Goal: Task Accomplishment & Management: Manage account settings

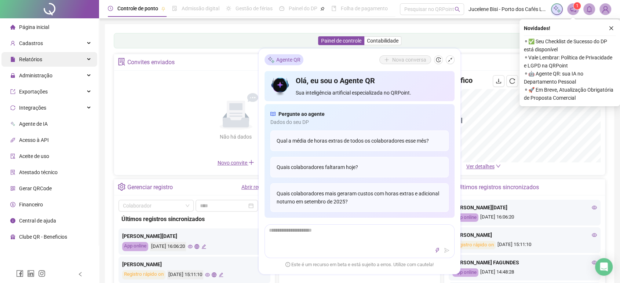
click at [32, 63] on span "Relatórios" at bounding box center [26, 59] width 32 height 15
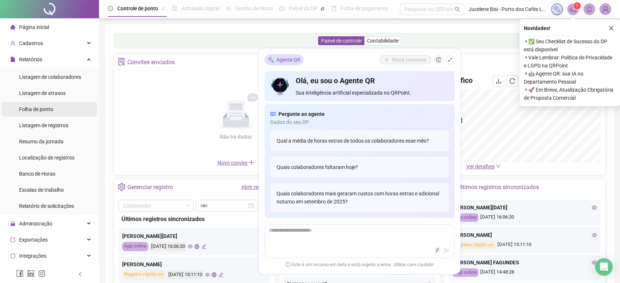
click at [39, 109] on span "Folha de ponto" at bounding box center [36, 109] width 34 height 6
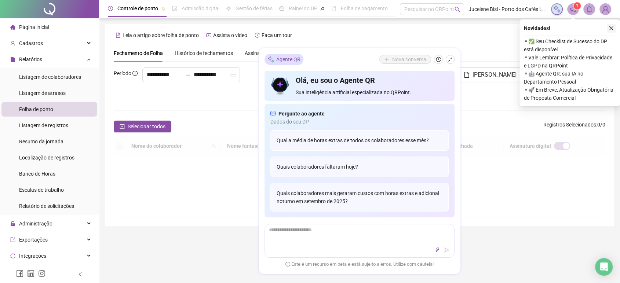
click at [610, 30] on icon "close" at bounding box center [611, 28] width 5 height 5
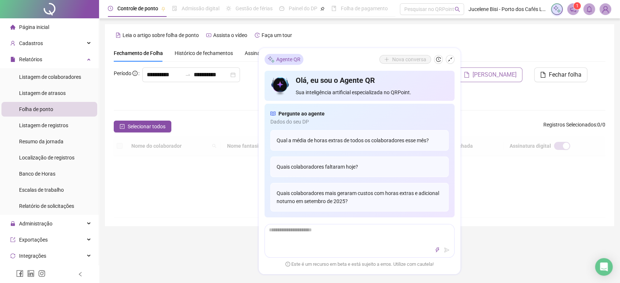
type input "**********"
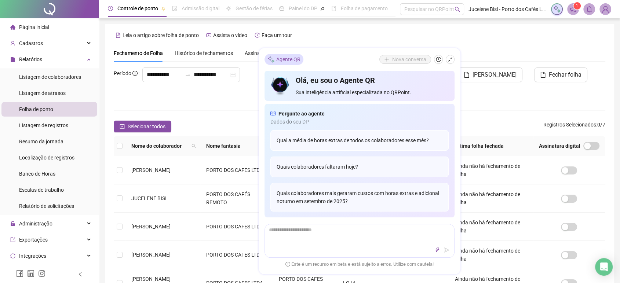
scroll to position [4, 0]
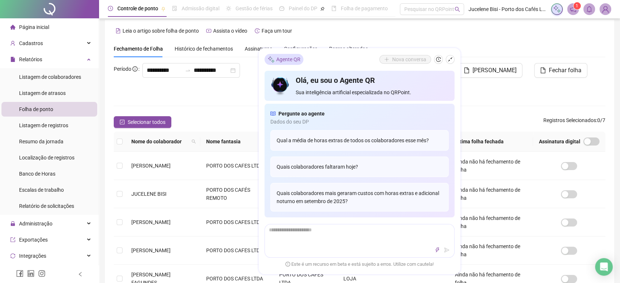
click at [454, 43] on div "Fechamento de Folha Histórico de fechamentos Assinaturas Configurações Regras a…" at bounding box center [360, 48] width 492 height 17
click at [214, 100] on div "**********" at bounding box center [360, 218] width 492 height 310
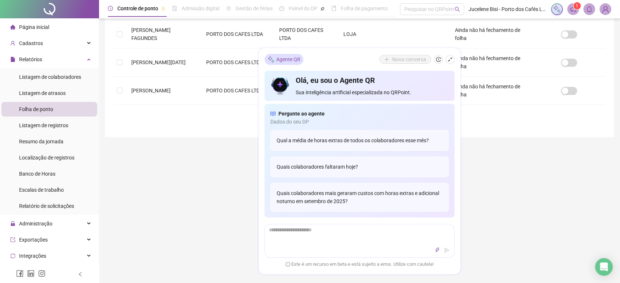
click at [522, 210] on div "**********" at bounding box center [359, 73] width 521 height 644
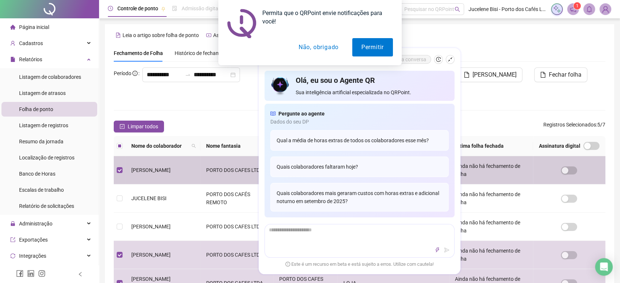
scroll to position [0, 0]
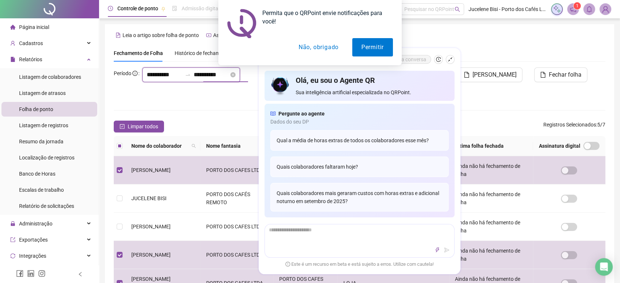
click at [204, 79] on input "**********" at bounding box center [211, 74] width 35 height 9
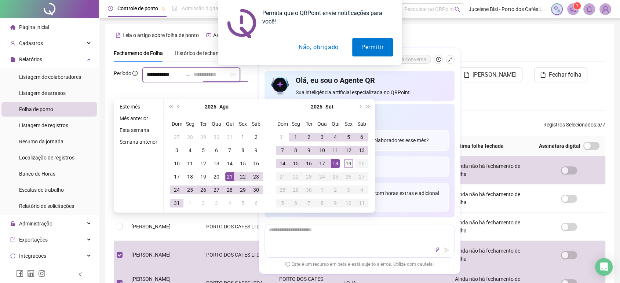
type input "**********"
click at [347, 165] on div "19" at bounding box center [348, 163] width 9 height 9
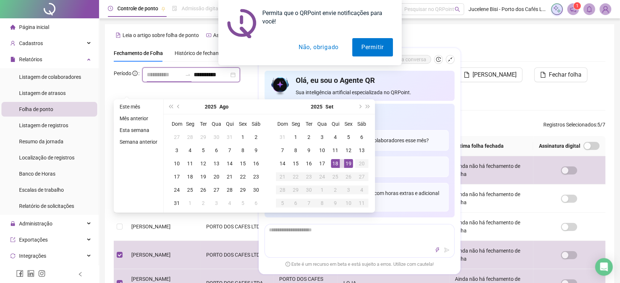
type input "**********"
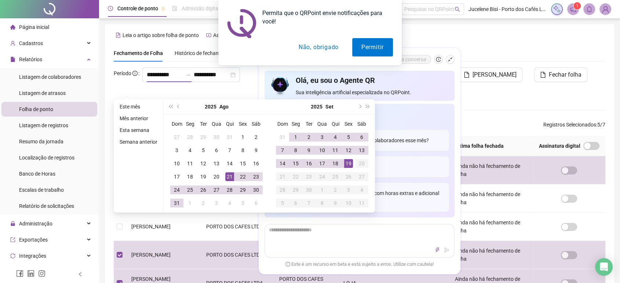
click at [522, 105] on div "**********" at bounding box center [360, 223] width 492 height 310
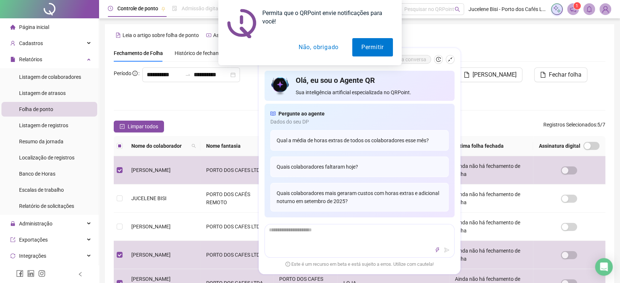
scroll to position [4, 0]
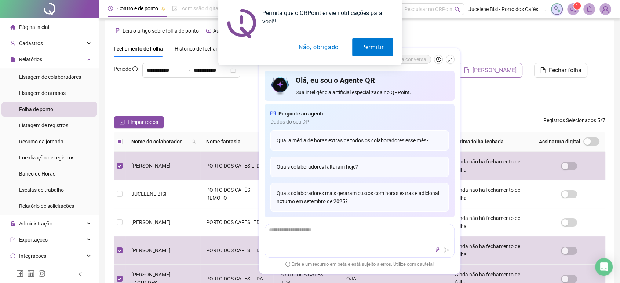
click at [500, 70] on span "[PERSON_NAME]" at bounding box center [495, 70] width 44 height 9
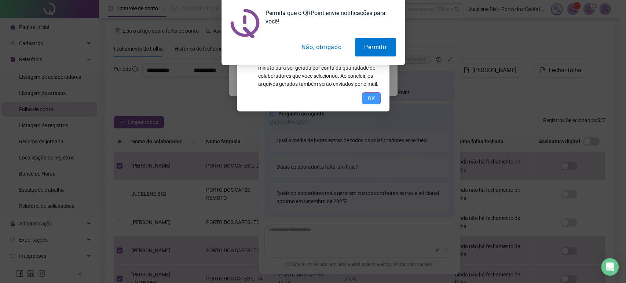
click at [367, 100] on button "OK" at bounding box center [371, 98] width 19 height 12
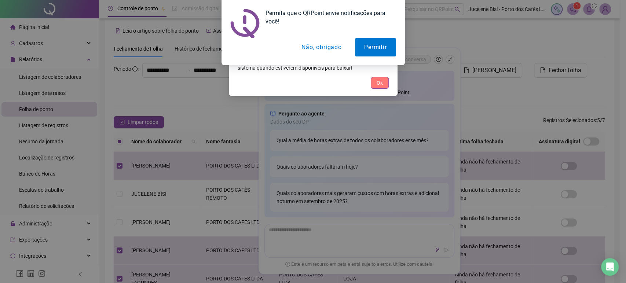
click at [382, 87] on button "Ok" at bounding box center [380, 83] width 18 height 12
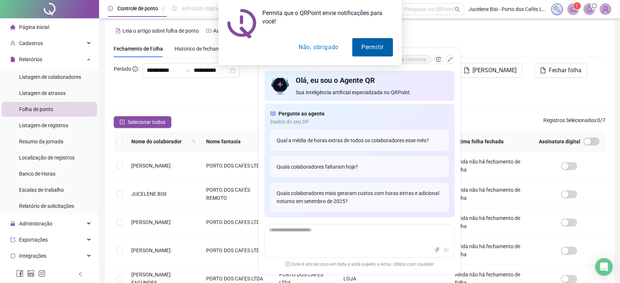
click at [382, 49] on button "Permitir" at bounding box center [372, 47] width 41 height 18
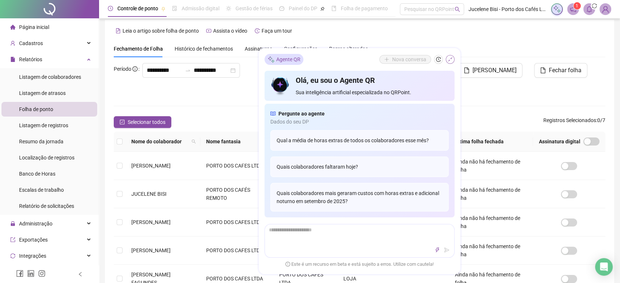
click at [449, 59] on icon "shrink" at bounding box center [450, 59] width 5 height 5
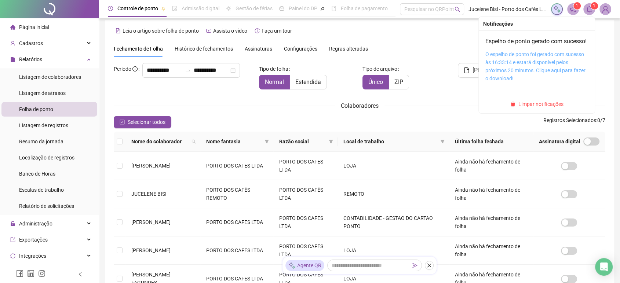
click at [551, 72] on link "O espelho de ponto foi gerado com sucesso às 16:33:14 e estará disponível pelos…" at bounding box center [535, 66] width 100 height 30
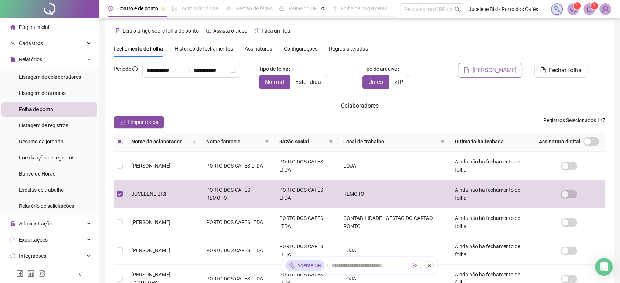
click at [505, 74] on span "[PERSON_NAME]" at bounding box center [495, 70] width 44 height 9
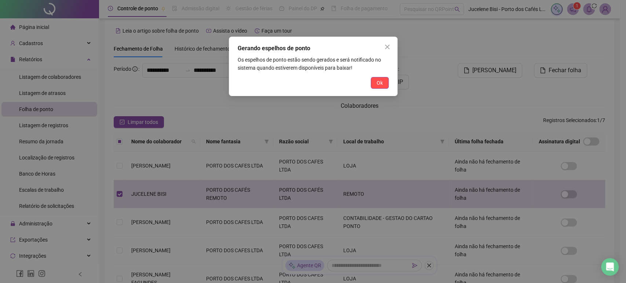
click at [380, 84] on span "Ok" at bounding box center [380, 83] width 6 height 8
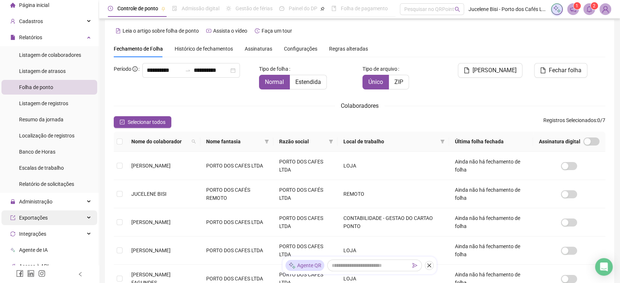
scroll to position [81, 0]
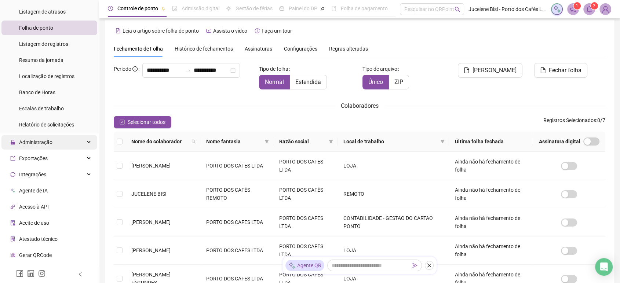
click at [38, 142] on span "Administração" at bounding box center [35, 142] width 33 height 6
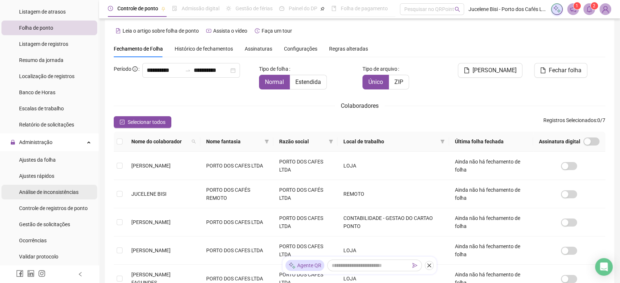
click at [54, 195] on span "Análise de inconsistências" at bounding box center [48, 192] width 59 height 6
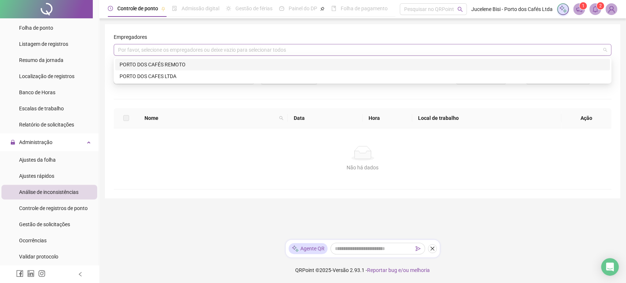
click at [168, 54] on div "Por favor, selecione os empregadores ou deixe vazio para selecionar todos" at bounding box center [363, 50] width 498 height 12
click at [171, 69] on div "PORTO DOS CAFÉS REMOTO" at bounding box center [362, 65] width 495 height 12
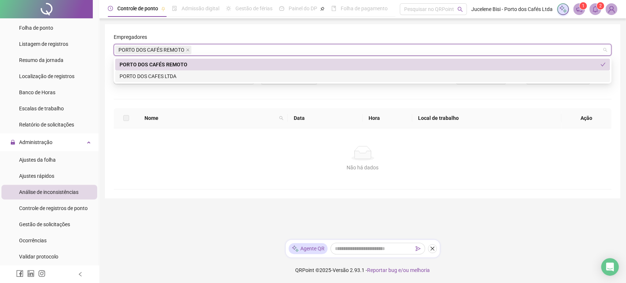
click at [177, 100] on div "**********" at bounding box center [363, 111] width 498 height 157
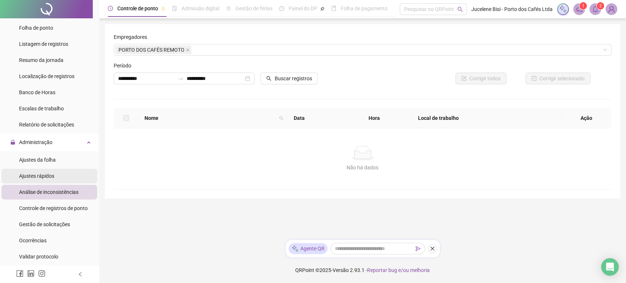
click at [62, 172] on li "Ajustes rápidos" at bounding box center [49, 176] width 96 height 15
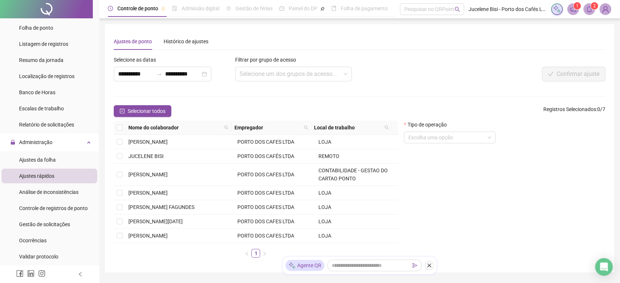
drag, startPoint x: 67, startPoint y: 155, endPoint x: 109, endPoint y: 149, distance: 42.3
click at [66, 155] on li "Ajustes da folha" at bounding box center [49, 160] width 96 height 15
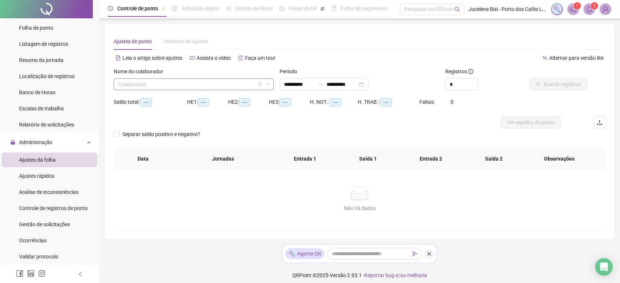
type input "**********"
click at [146, 84] on input "search" at bounding box center [190, 84] width 145 height 11
type input "****"
click at [155, 97] on div "JUCELENE BISI" at bounding box center [194, 99] width 148 height 8
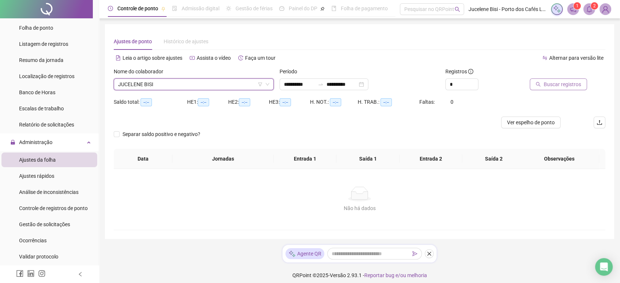
click at [569, 85] on span "Buscar registros" at bounding box center [562, 84] width 37 height 8
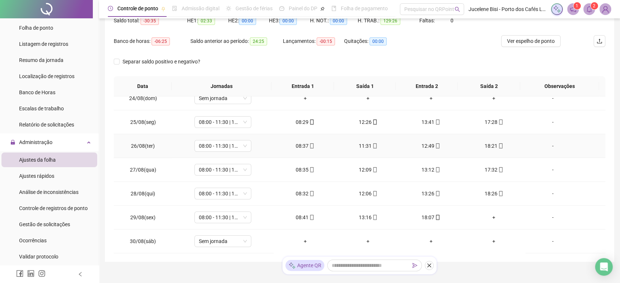
scroll to position [122, 0]
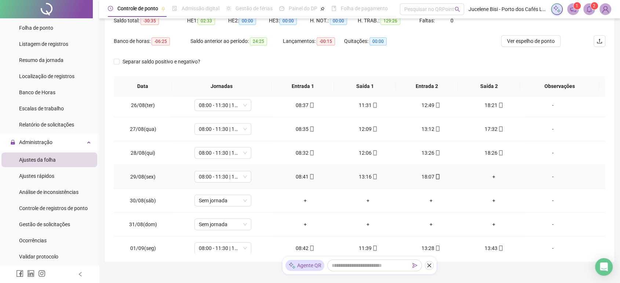
click at [487, 175] on div "+" at bounding box center [493, 177] width 51 height 8
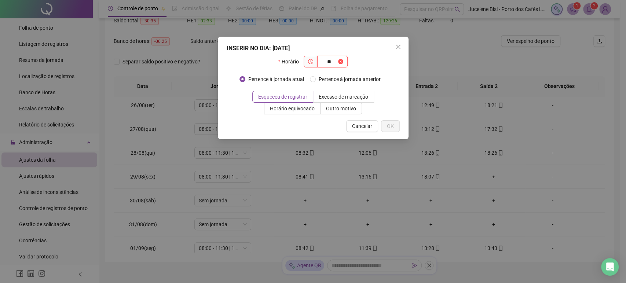
type input "***"
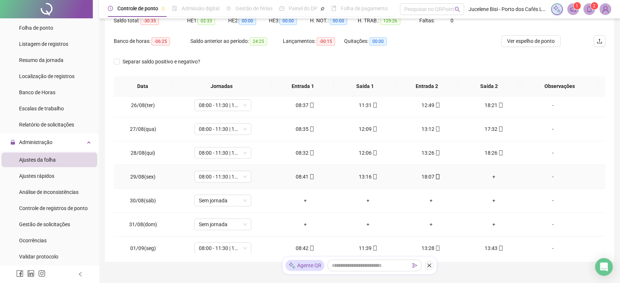
click at [485, 175] on div "+" at bounding box center [493, 177] width 51 height 8
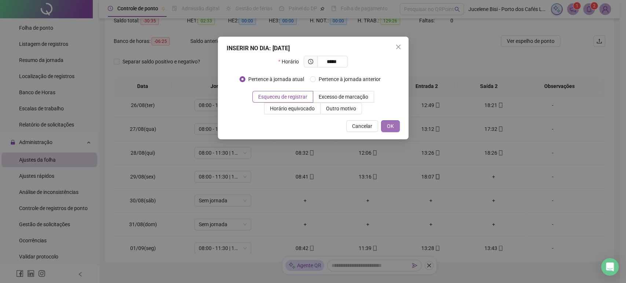
type input "*****"
click at [391, 120] on button "OK" at bounding box center [390, 126] width 19 height 12
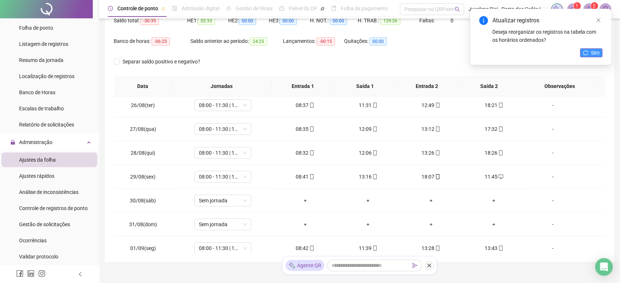
click at [594, 50] on span "Sim" at bounding box center [595, 53] width 8 height 8
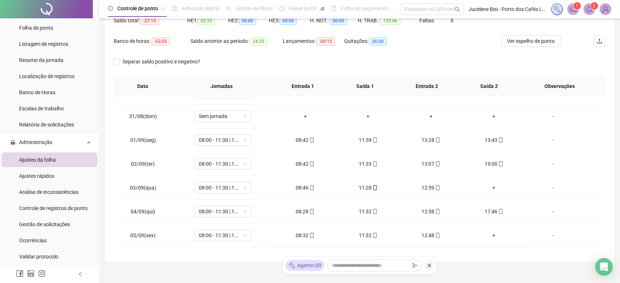
scroll to position [244, 0]
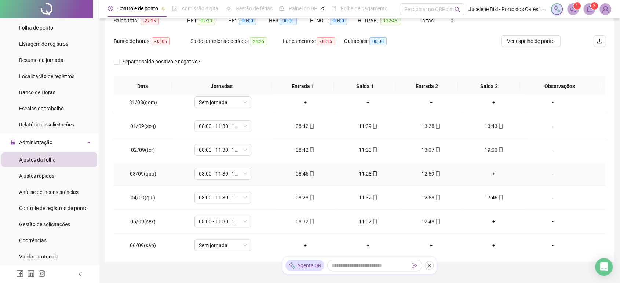
click at [488, 174] on div "+" at bounding box center [493, 174] width 51 height 8
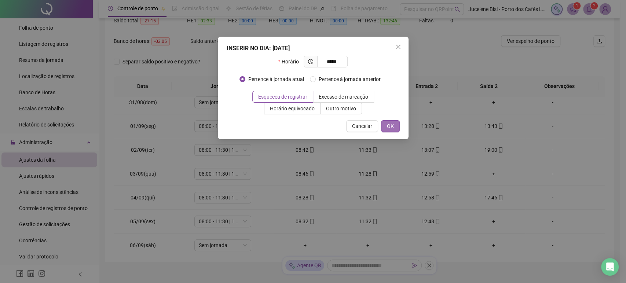
type input "*****"
click at [393, 123] on span "OK" at bounding box center [390, 126] width 7 height 8
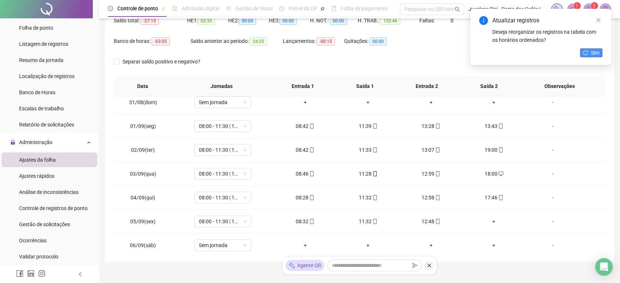
click at [589, 51] on button "Sim" at bounding box center [591, 52] width 22 height 9
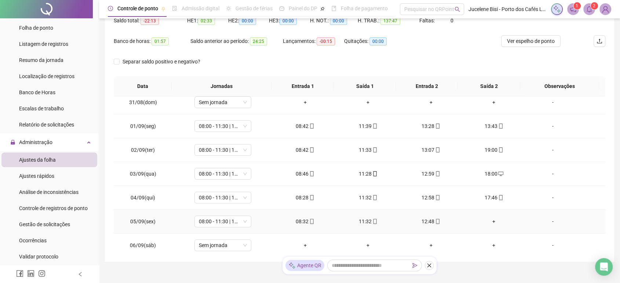
click at [490, 220] on div "+" at bounding box center [493, 222] width 51 height 8
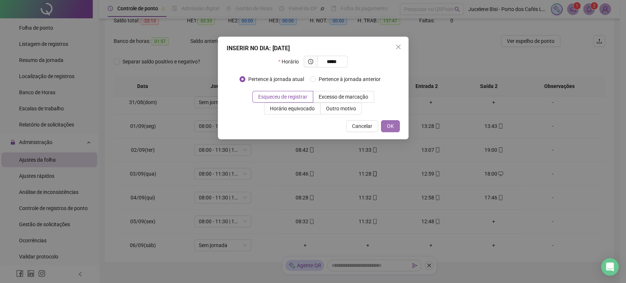
type input "*****"
click at [387, 121] on button "OK" at bounding box center [390, 126] width 19 height 12
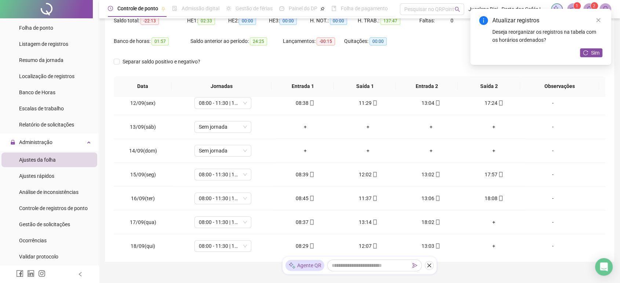
scroll to position [534, 0]
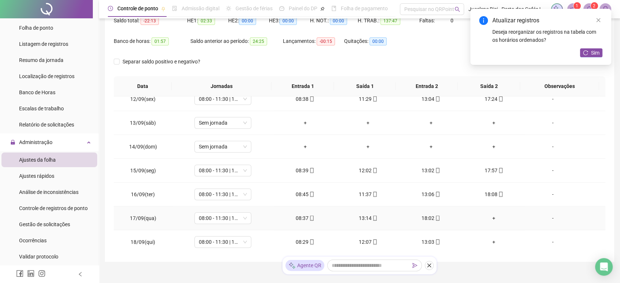
click at [488, 216] on div "+" at bounding box center [493, 218] width 51 height 8
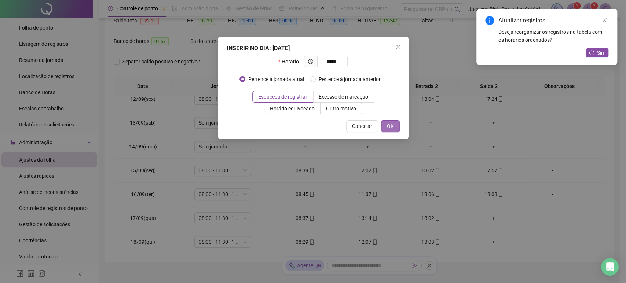
type input "*****"
click at [387, 130] on button "OK" at bounding box center [390, 126] width 19 height 12
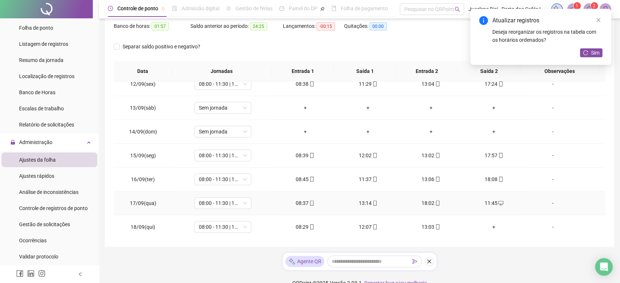
scroll to position [109, 0]
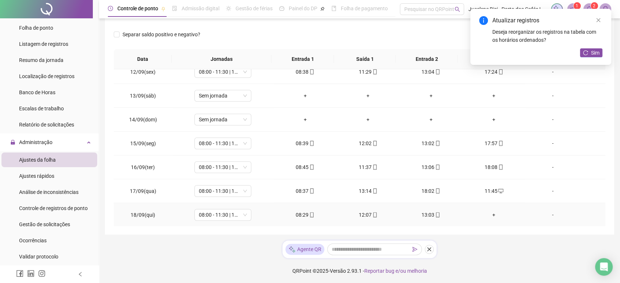
click at [491, 212] on div "+" at bounding box center [493, 215] width 51 height 8
click at [595, 54] on span "Sim" at bounding box center [595, 53] width 8 height 8
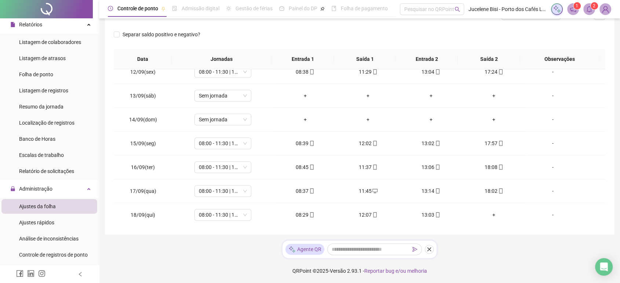
scroll to position [0, 0]
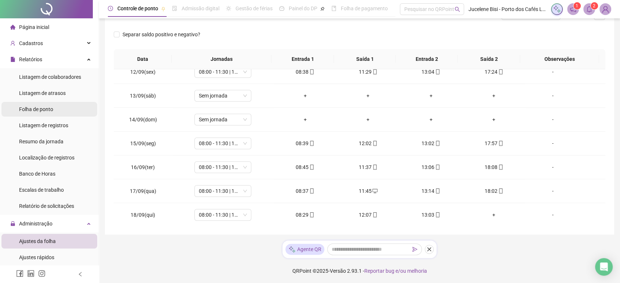
click at [46, 114] on div "Folha de ponto" at bounding box center [36, 109] width 34 height 15
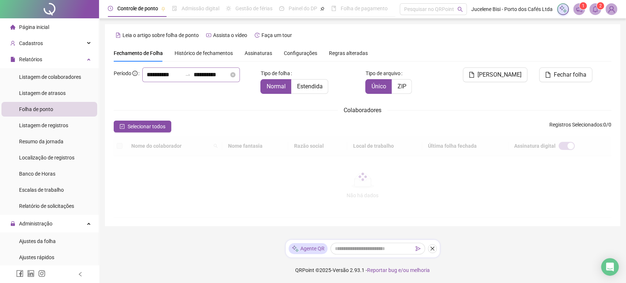
type input "**********"
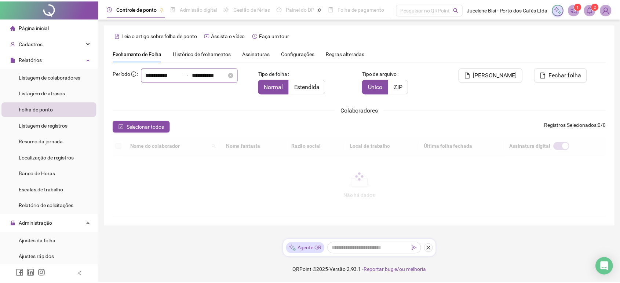
scroll to position [4, 0]
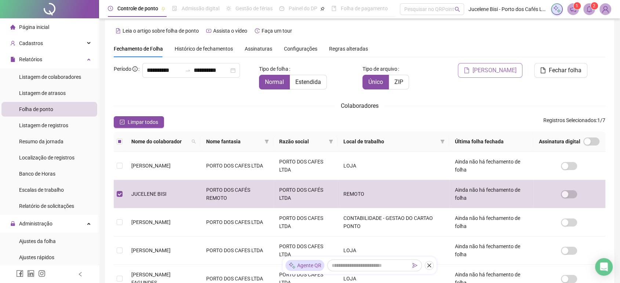
click at [481, 73] on span "[PERSON_NAME]" at bounding box center [495, 70] width 44 height 9
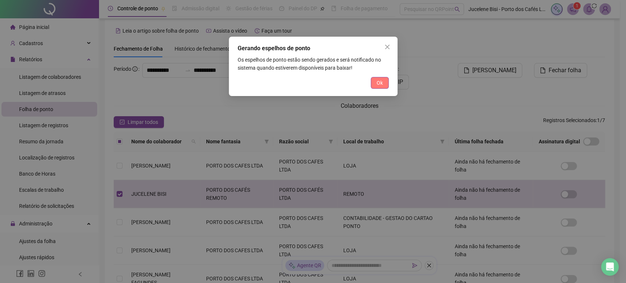
click at [381, 79] on button "Ok" at bounding box center [380, 83] width 18 height 12
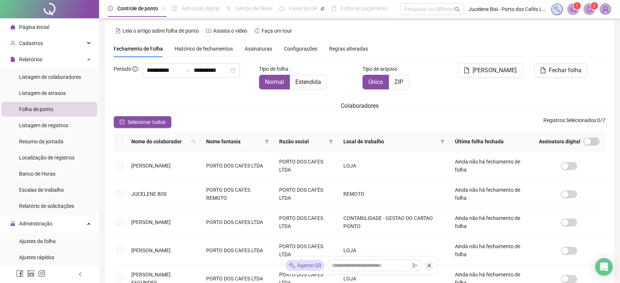
click at [588, 9] on icon "bell" at bounding box center [589, 9] width 7 height 7
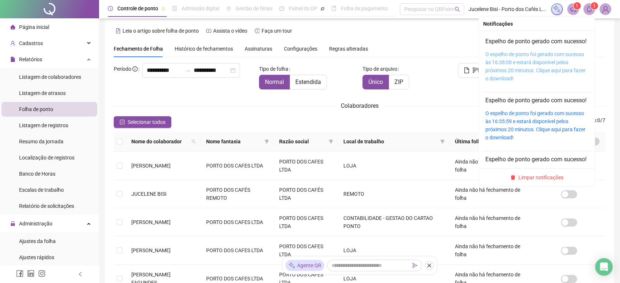
click at [538, 68] on link "O espelho de ponto foi gerado com sucesso às 16:38:08 e estará disponível pelos…" at bounding box center [535, 66] width 100 height 30
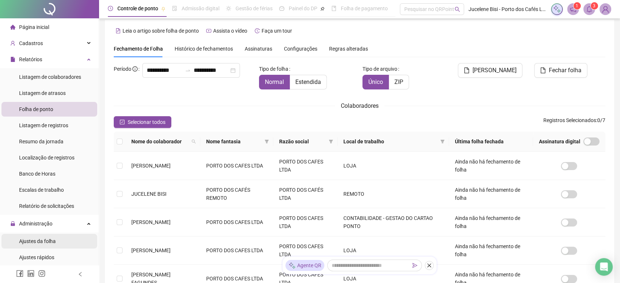
click at [36, 243] on span "Ajustes da folha" at bounding box center [37, 241] width 37 height 6
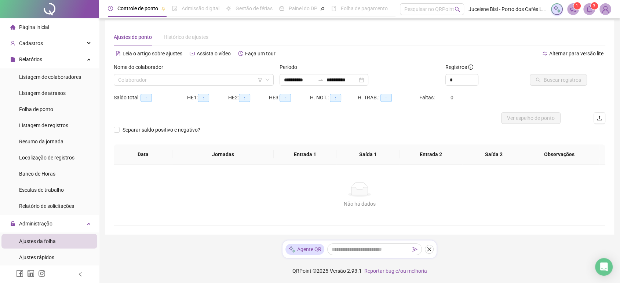
type input "**********"
click at [210, 81] on input "search" at bounding box center [190, 79] width 145 height 11
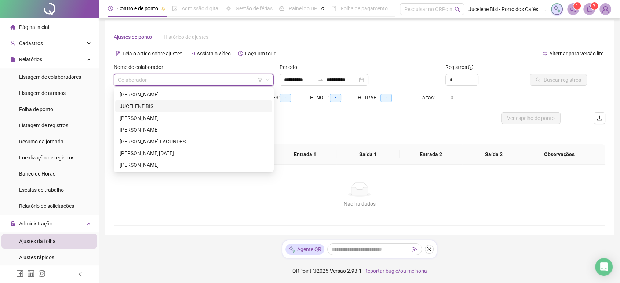
click at [162, 105] on div "JUCELENE BISI" at bounding box center [194, 106] width 148 height 8
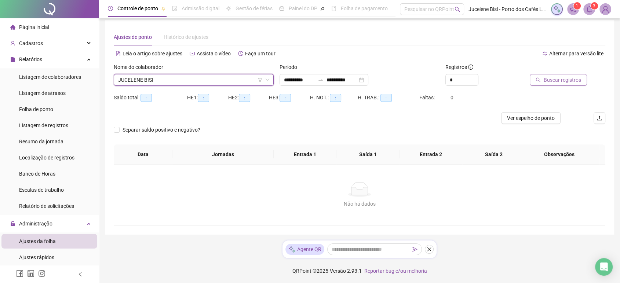
click at [557, 77] on span "Buscar registros" at bounding box center [562, 80] width 37 height 8
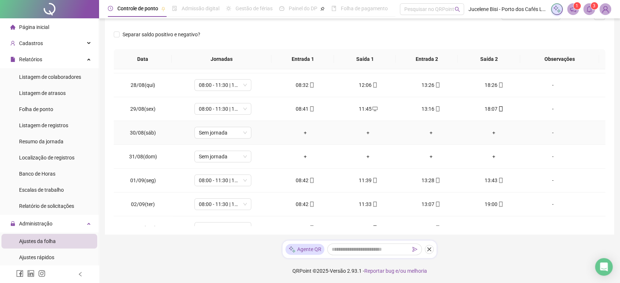
scroll to position [204, 0]
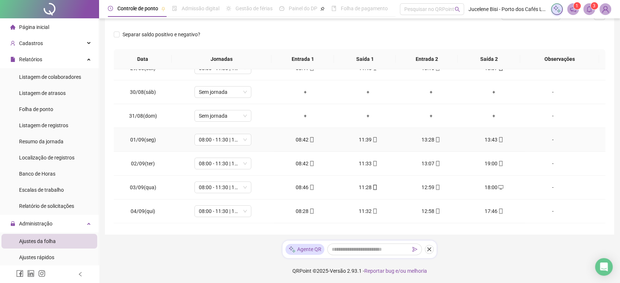
click at [499, 138] on icon "mobile" at bounding box center [500, 139] width 3 height 5
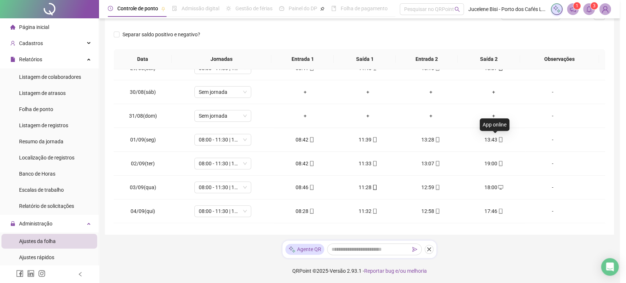
type input "**********"
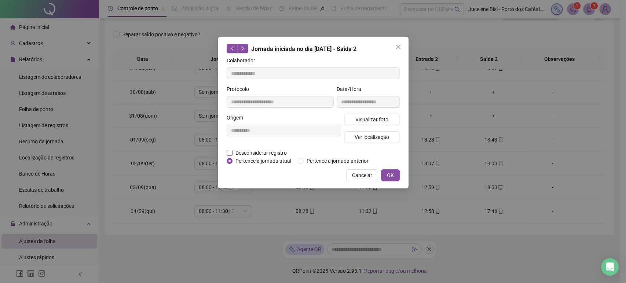
click at [269, 152] on span "Desconsiderar registro" at bounding box center [261, 153] width 57 height 8
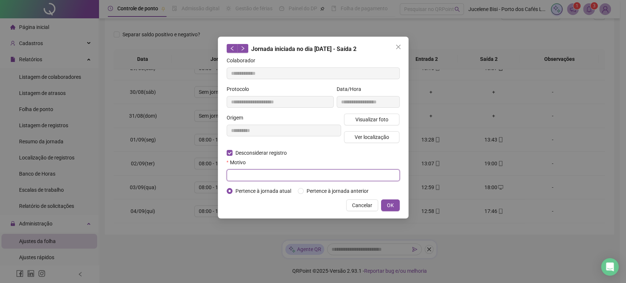
click at [323, 175] on input "text" at bounding box center [313, 176] width 173 height 12
type input "*"
type input "**********"
click at [386, 205] on button "OK" at bounding box center [390, 206] width 19 height 12
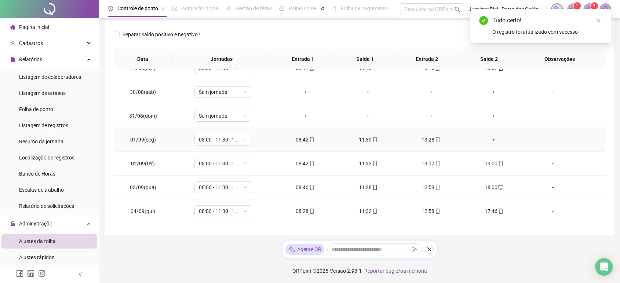
click at [489, 141] on div "+" at bounding box center [493, 140] width 51 height 8
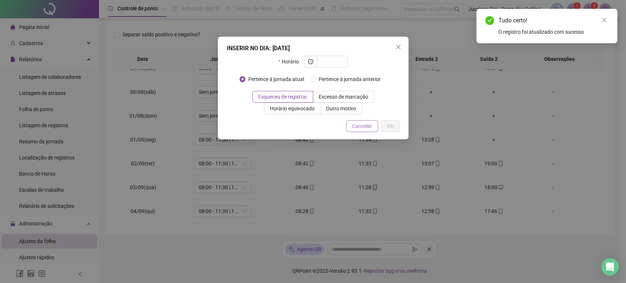
click at [367, 128] on span "Cancelar" at bounding box center [362, 126] width 20 height 8
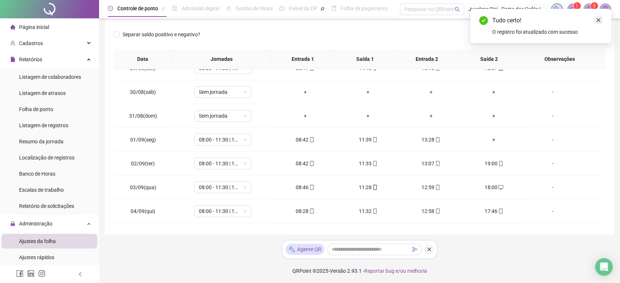
click at [597, 21] on icon "close" at bounding box center [599, 20] width 4 height 4
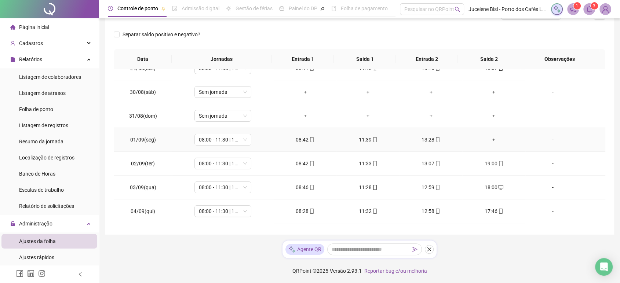
click at [491, 138] on div "+" at bounding box center [493, 140] width 51 height 8
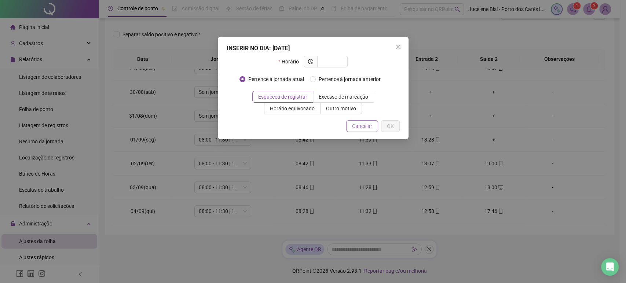
click at [369, 129] on span "Cancelar" at bounding box center [362, 126] width 20 height 8
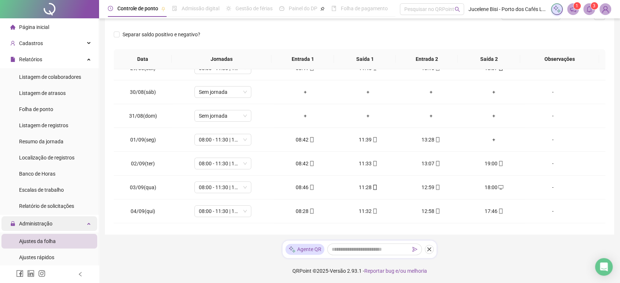
click at [44, 227] on span "Administração" at bounding box center [31, 223] width 42 height 15
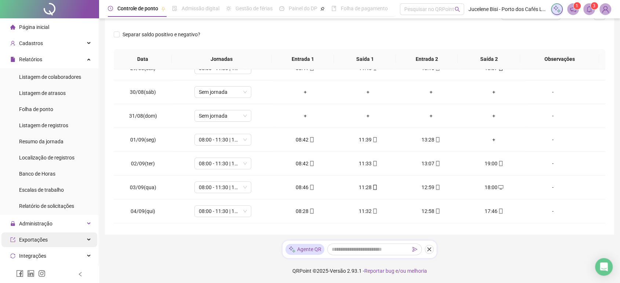
click at [47, 237] on div "Exportações" at bounding box center [49, 240] width 96 height 15
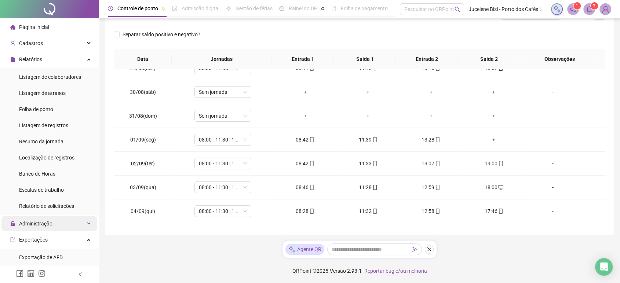
click at [39, 225] on span "Administração" at bounding box center [35, 224] width 33 height 6
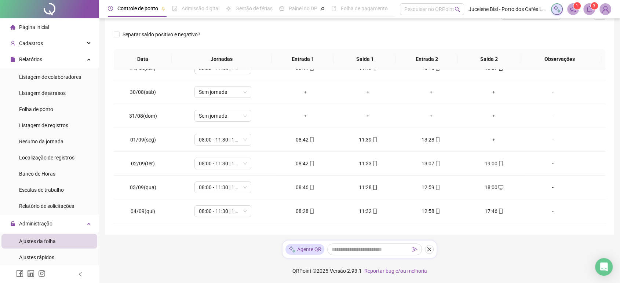
click at [47, 240] on span "Ajustes da folha" at bounding box center [37, 241] width 37 height 6
click at [56, 173] on li "Banco de Horas" at bounding box center [49, 174] width 96 height 15
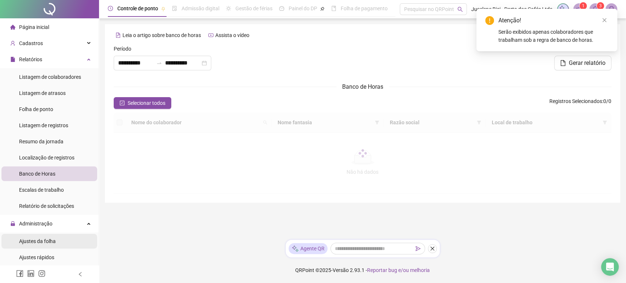
type input "**********"
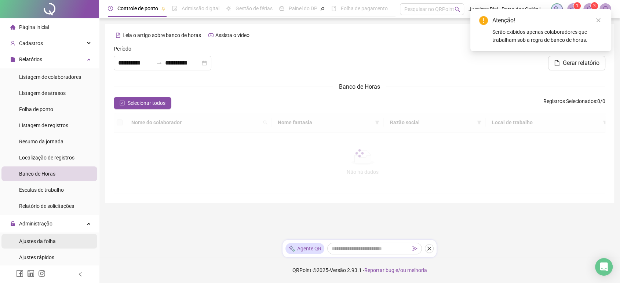
click at [55, 240] on span "Ajustes da folha" at bounding box center [37, 241] width 37 height 6
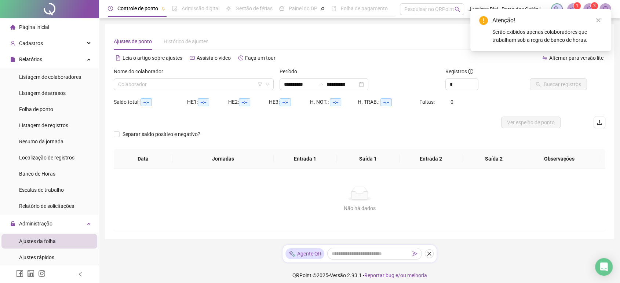
type input "**********"
click at [167, 85] on input "search" at bounding box center [190, 84] width 145 height 11
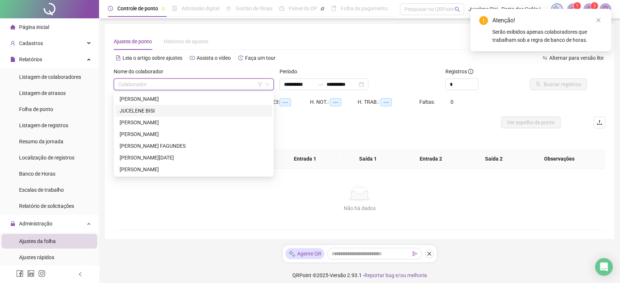
click at [160, 112] on div "JUCELENE BISI" at bounding box center [194, 111] width 148 height 8
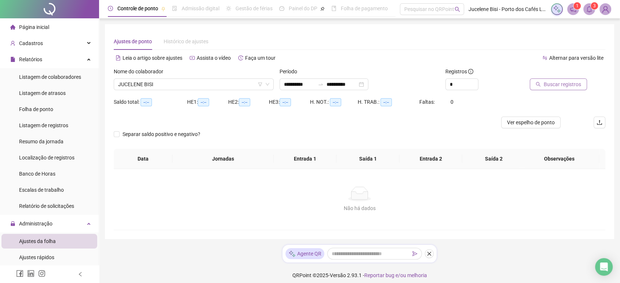
click at [547, 84] on span "Buscar registros" at bounding box center [562, 84] width 37 height 8
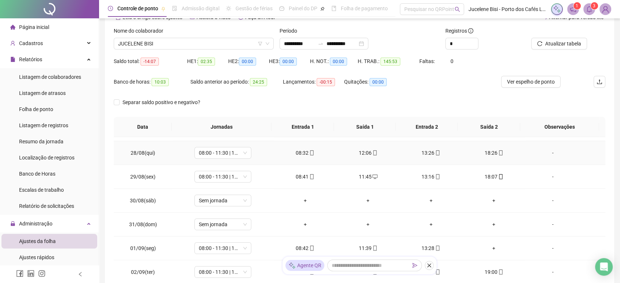
scroll to position [204, 0]
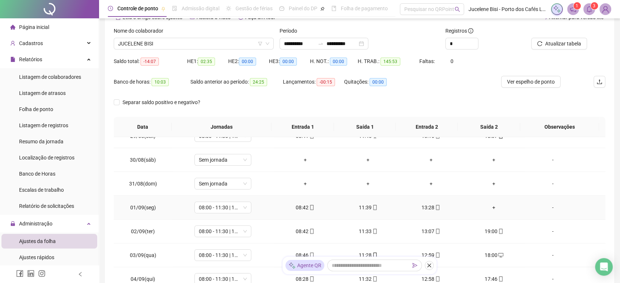
click at [487, 208] on div "+" at bounding box center [493, 208] width 51 height 8
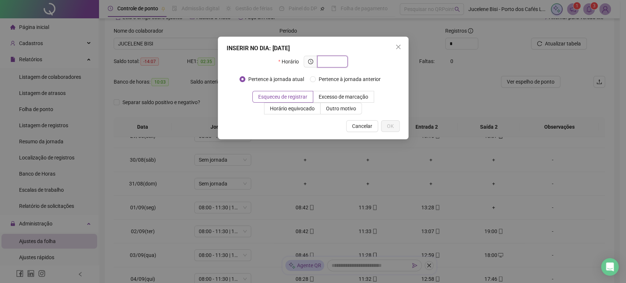
click at [325, 60] on input "text" at bounding box center [332, 62] width 20 height 8
type input "*****"
click at [390, 126] on span "OK" at bounding box center [390, 126] width 7 height 8
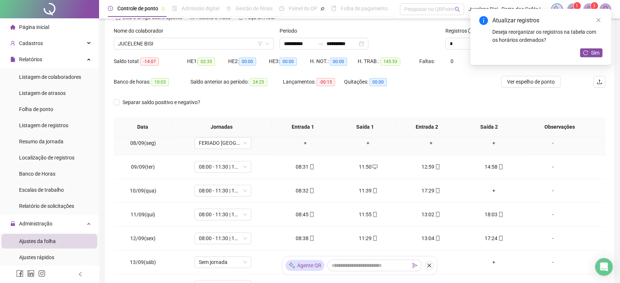
scroll to position [448, 0]
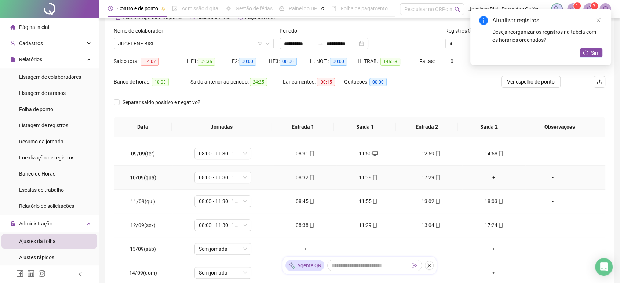
click at [491, 175] on div "+" at bounding box center [493, 178] width 51 height 8
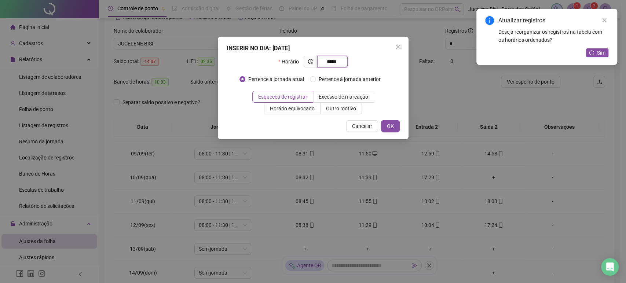
type input "*****"
click at [390, 119] on div "INSERIR NO DIA : [DATE] Horário ***** Pertence à jornada atual Pertence à jorna…" at bounding box center [313, 88] width 191 height 103
click at [390, 122] on span "OK" at bounding box center [390, 126] width 7 height 8
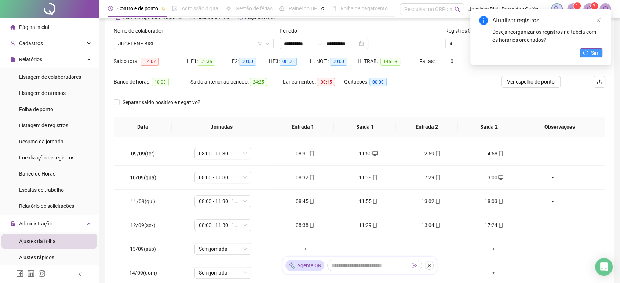
click at [595, 55] on span "Sim" at bounding box center [595, 53] width 8 height 8
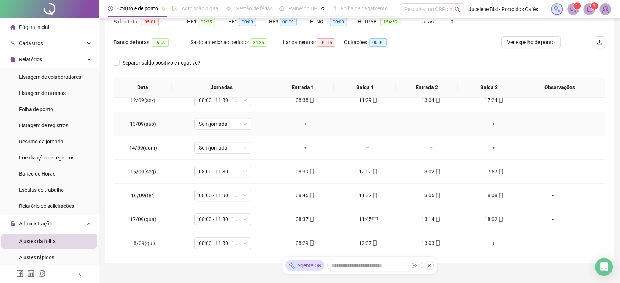
scroll to position [109, 0]
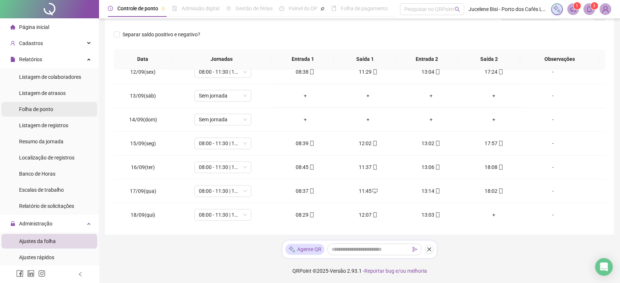
click at [50, 109] on span "Folha de ponto" at bounding box center [36, 109] width 34 height 6
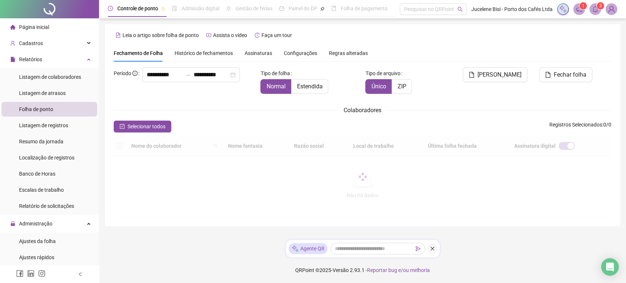
type input "**********"
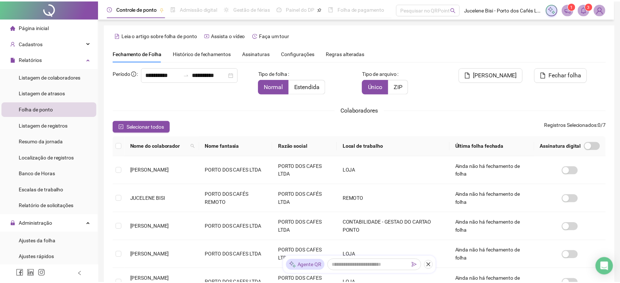
scroll to position [4, 0]
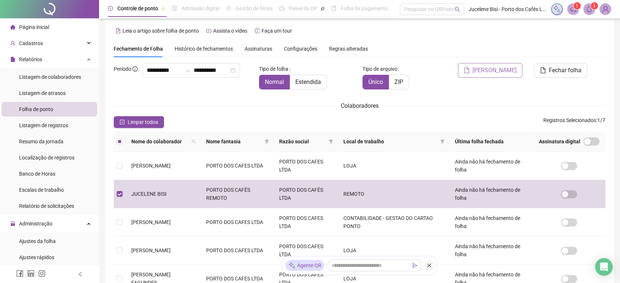
click at [490, 70] on span "[PERSON_NAME]" at bounding box center [495, 70] width 44 height 9
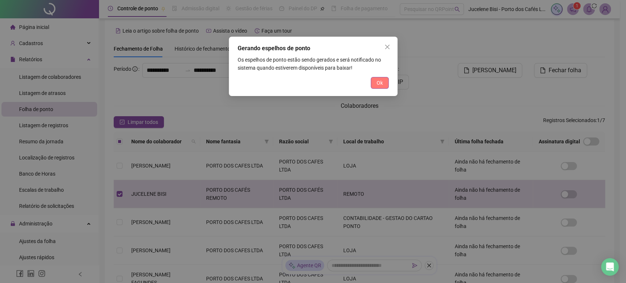
click at [375, 81] on button "Ok" at bounding box center [380, 83] width 18 height 12
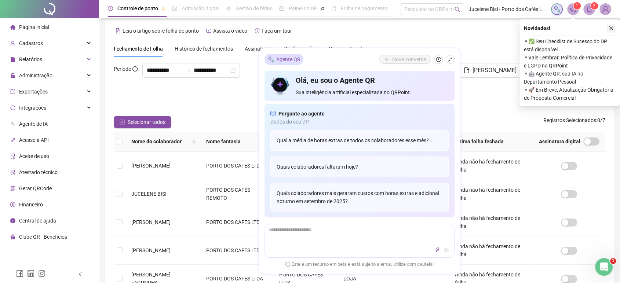
click at [611, 30] on icon "close" at bounding box center [611, 28] width 5 height 5
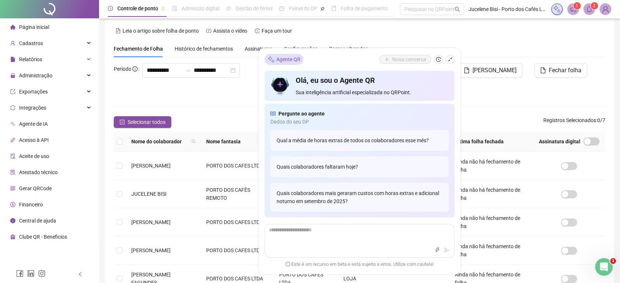
click at [583, 9] on span at bounding box center [589, 9] width 12 height 12
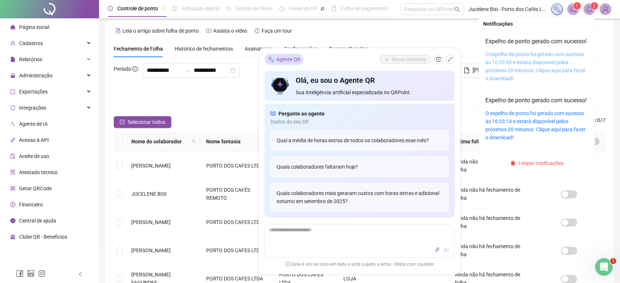
click at [535, 73] on link "O espelho de ponto foi gerado com sucesso às 16:35:59 e estará disponível pelos…" at bounding box center [535, 66] width 100 height 30
click at [525, 70] on link "O espelho de ponto foi gerado com sucesso às 16:35:59 e estará disponível pelos…" at bounding box center [535, 66] width 100 height 30
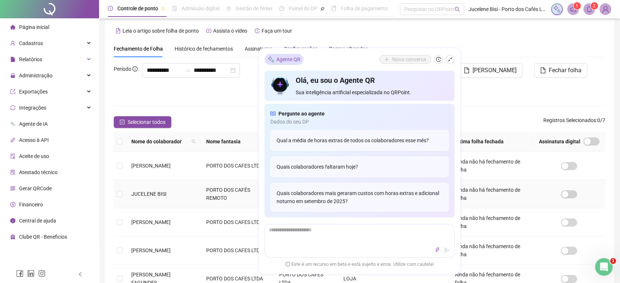
click at [116, 196] on td at bounding box center [120, 194] width 12 height 28
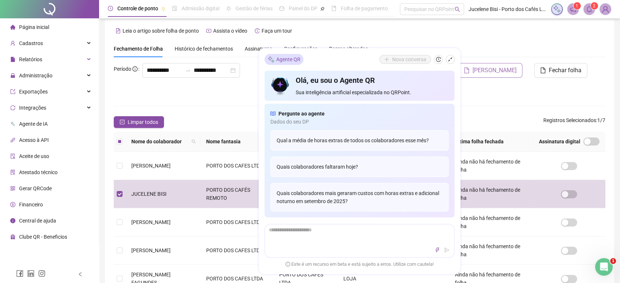
click at [484, 73] on span "[PERSON_NAME]" at bounding box center [495, 70] width 44 height 9
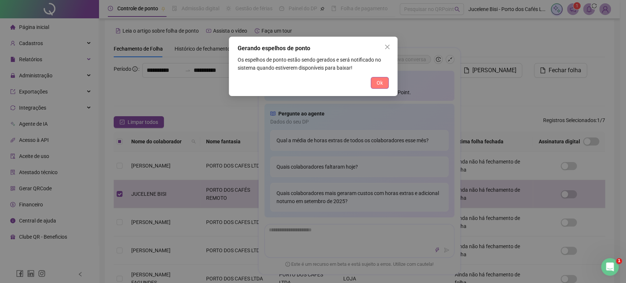
click at [385, 81] on button "Ok" at bounding box center [380, 83] width 18 height 12
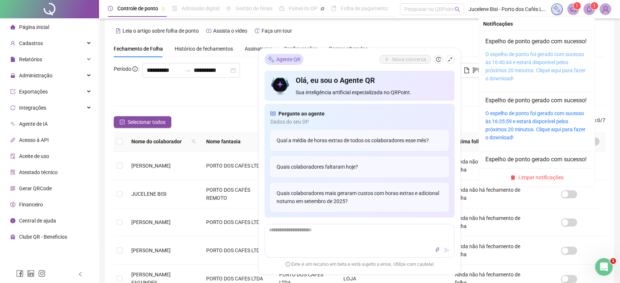
click at [544, 72] on link "O espelho de ponto foi gerado com sucesso às 16:40:44 e estará disponível pelos…" at bounding box center [535, 66] width 100 height 30
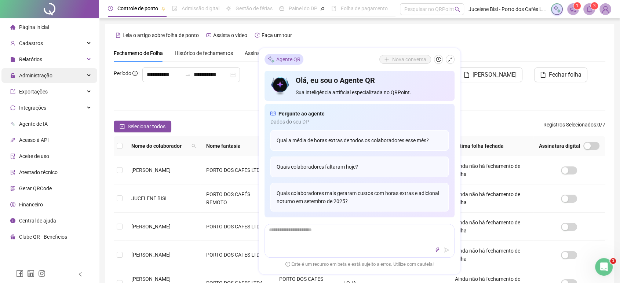
click at [45, 74] on span "Administração" at bounding box center [35, 76] width 33 height 6
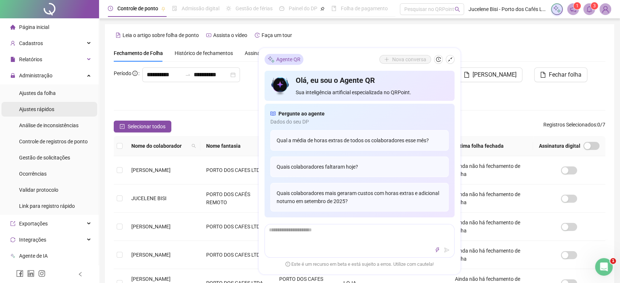
click at [47, 109] on span "Ajustes rápidos" at bounding box center [36, 109] width 35 height 6
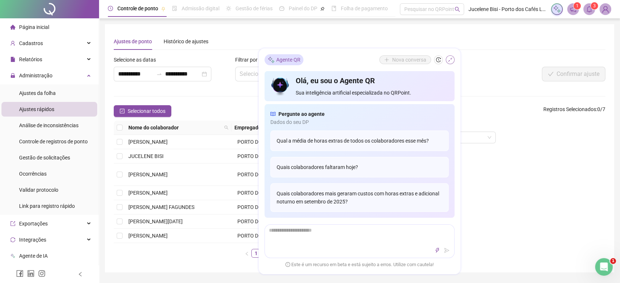
click at [452, 59] on icon "shrink" at bounding box center [450, 59] width 5 height 5
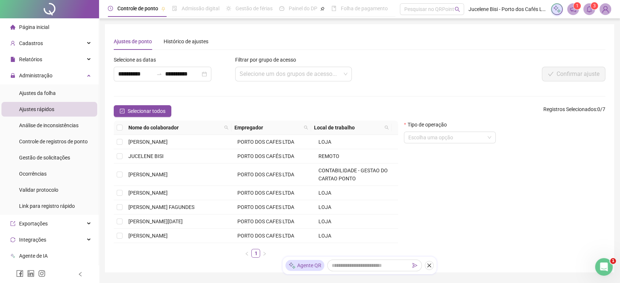
click at [113, 153] on div "Nome do colaborador Empregador Local de trabalho DIEGO NUNES DOS PASSOS ALVES P…" at bounding box center [256, 192] width 290 height 143
click at [116, 156] on td at bounding box center [120, 156] width 12 height 14
click at [65, 90] on li "Ajustes da folha" at bounding box center [49, 93] width 96 height 15
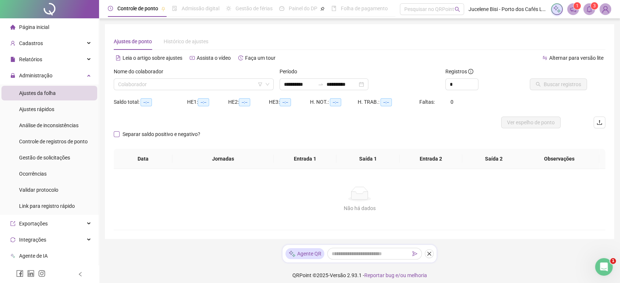
type input "**********"
click at [156, 84] on input "search" at bounding box center [190, 84] width 145 height 11
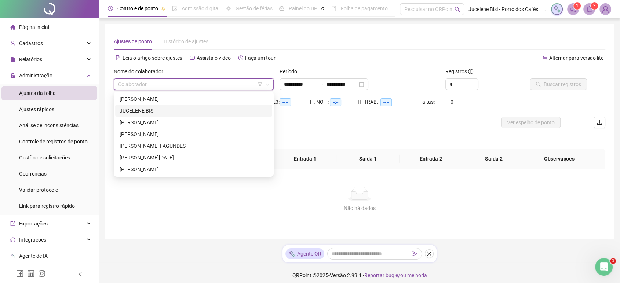
click at [170, 112] on div "JUCELENE BISI" at bounding box center [194, 111] width 148 height 8
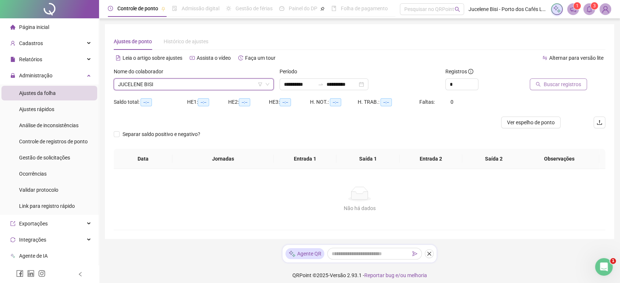
click at [558, 82] on span "Buscar registros" at bounding box center [562, 84] width 37 height 8
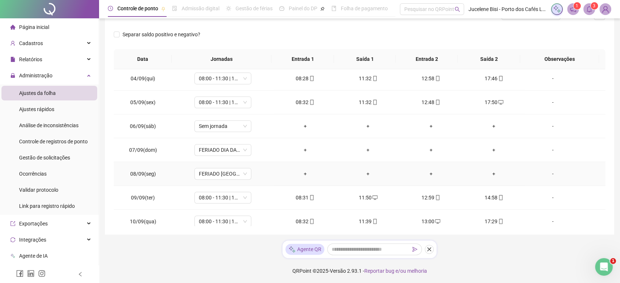
scroll to position [367, 0]
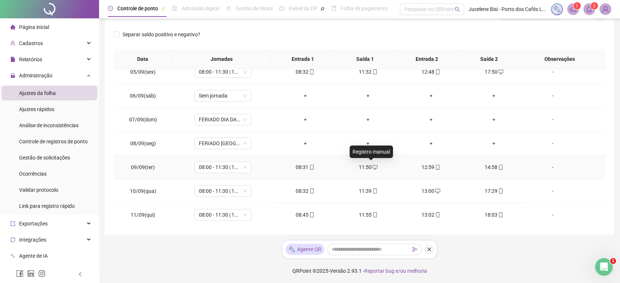
click at [372, 167] on icon "desktop" at bounding box center [374, 167] width 5 height 5
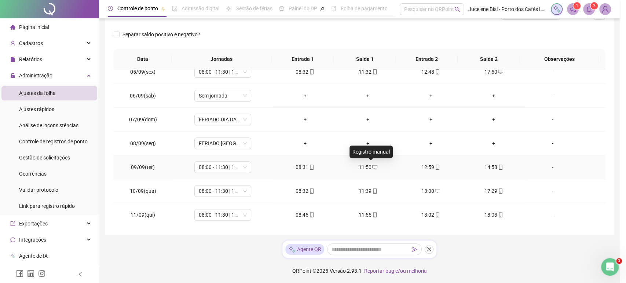
type input "**********"
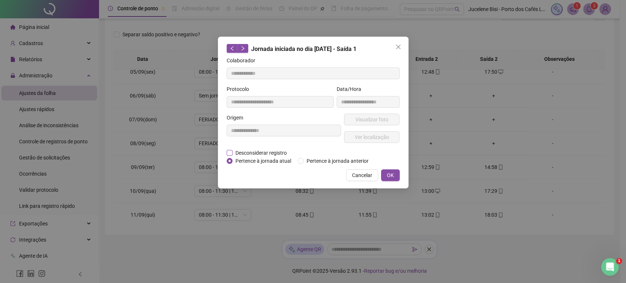
click at [261, 154] on span "Desconsiderar registro" at bounding box center [261, 153] width 57 height 8
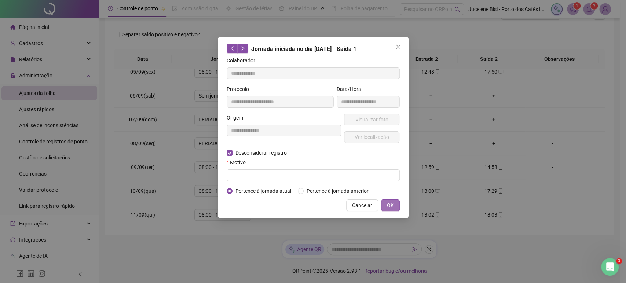
click at [390, 204] on span "OK" at bounding box center [390, 205] width 7 height 8
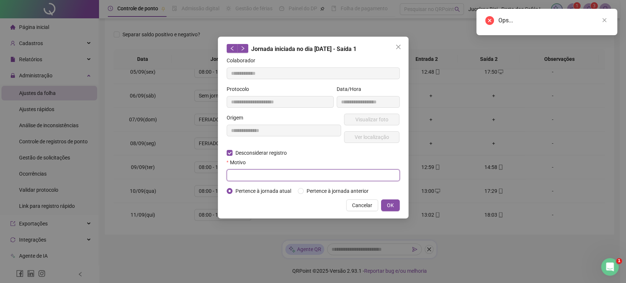
click at [270, 178] on input "text" at bounding box center [313, 176] width 173 height 12
type input "*"
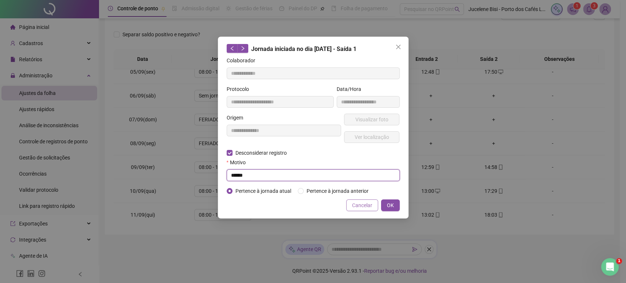
type input "******"
click at [359, 211] on button "Cancelar" at bounding box center [362, 206] width 32 height 12
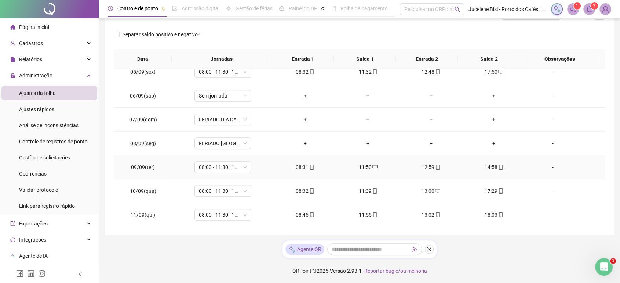
click at [553, 167] on div "-" at bounding box center [552, 167] width 43 height 8
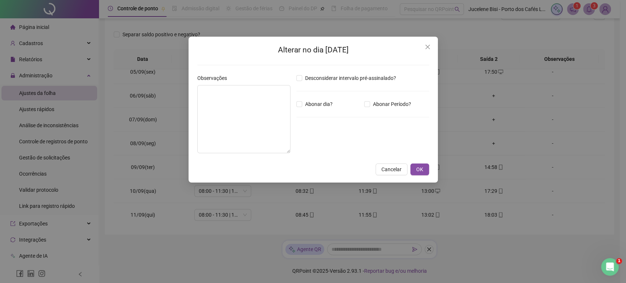
click at [550, 167] on div "Alterar no dia 09/09/2025 Observações Desconsiderar intervalo pré-assinalado? A…" at bounding box center [313, 141] width 626 height 283
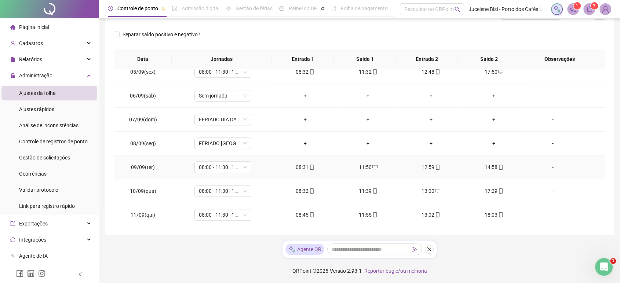
click at [542, 167] on div "-" at bounding box center [552, 167] width 43 height 8
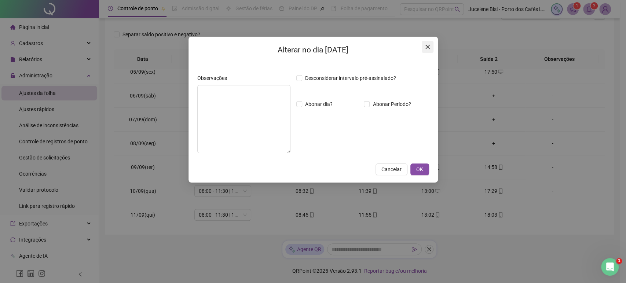
click at [429, 47] on icon "close" at bounding box center [428, 47] width 6 height 6
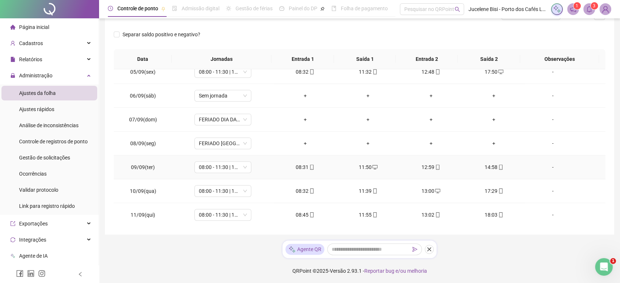
click at [498, 168] on icon "mobile" at bounding box center [500, 167] width 5 height 5
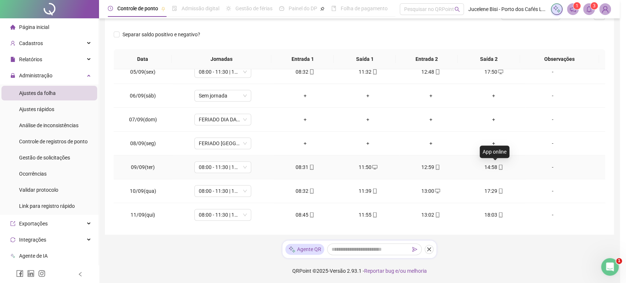
type input "**********"
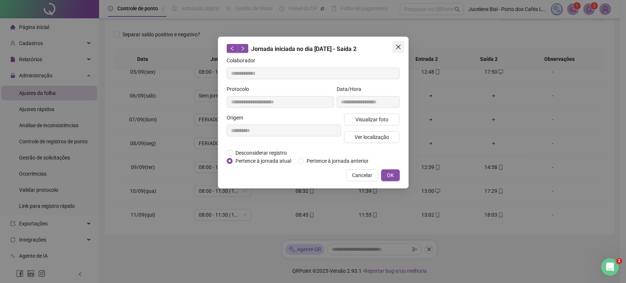
click at [398, 49] on icon "close" at bounding box center [399, 47] width 6 height 6
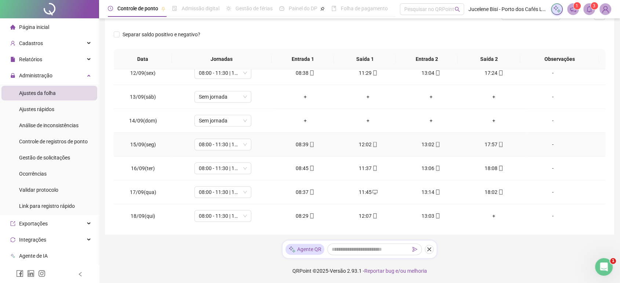
scroll to position [534, 0]
